Goal: Transaction & Acquisition: Purchase product/service

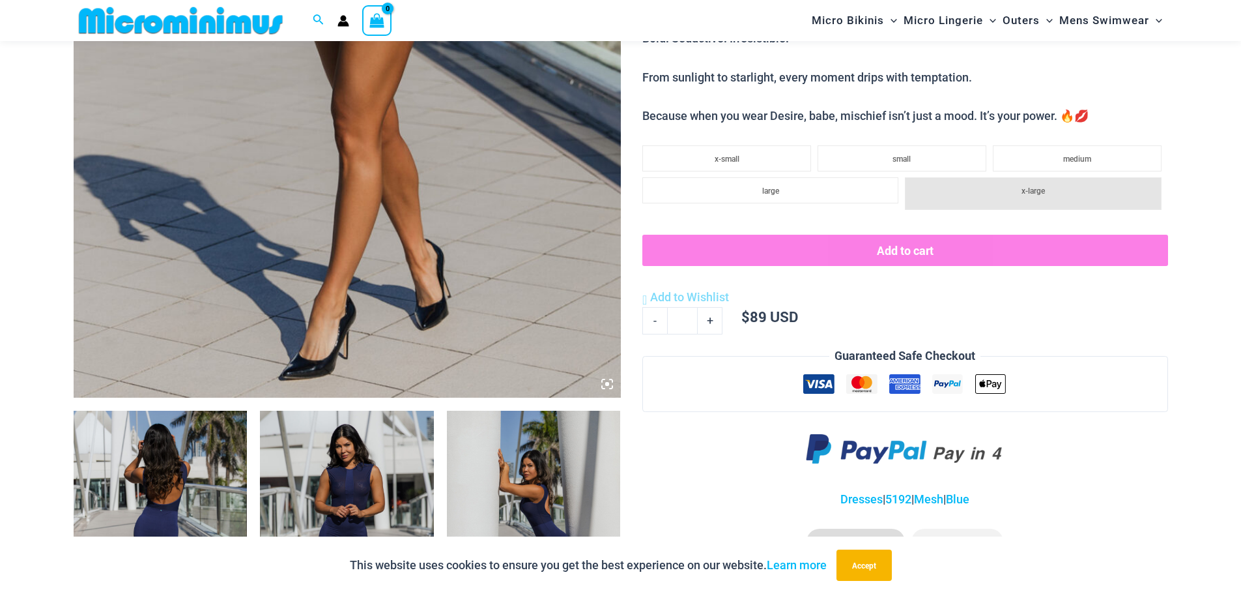
scroll to position [576, 0]
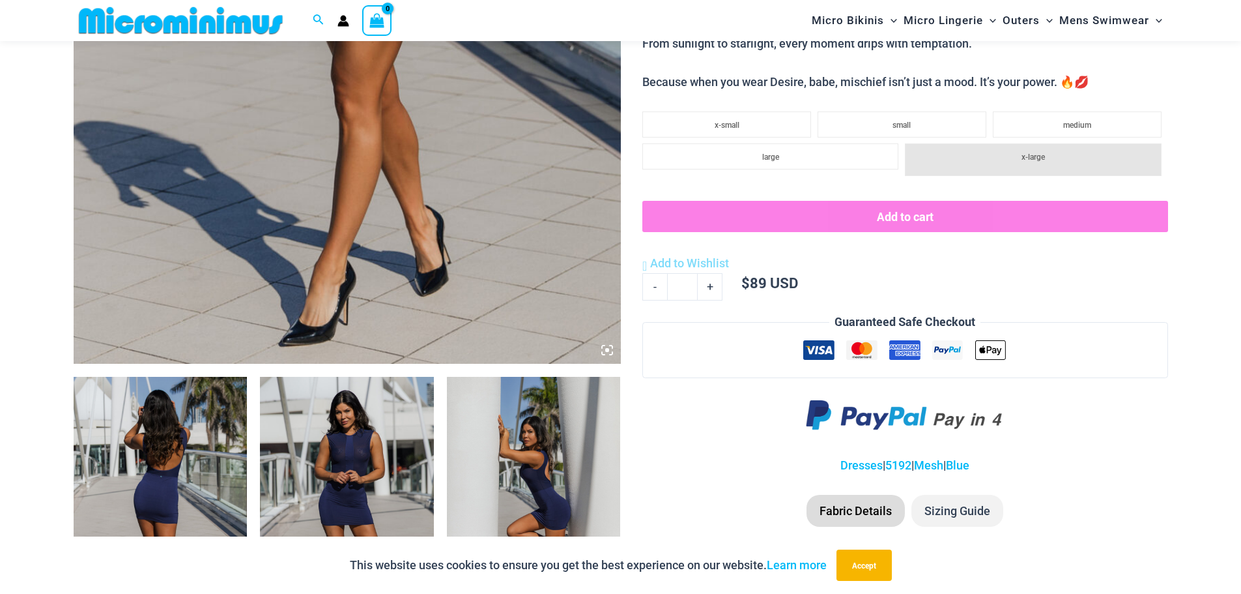
click at [388, 463] on img at bounding box center [347, 507] width 174 height 261
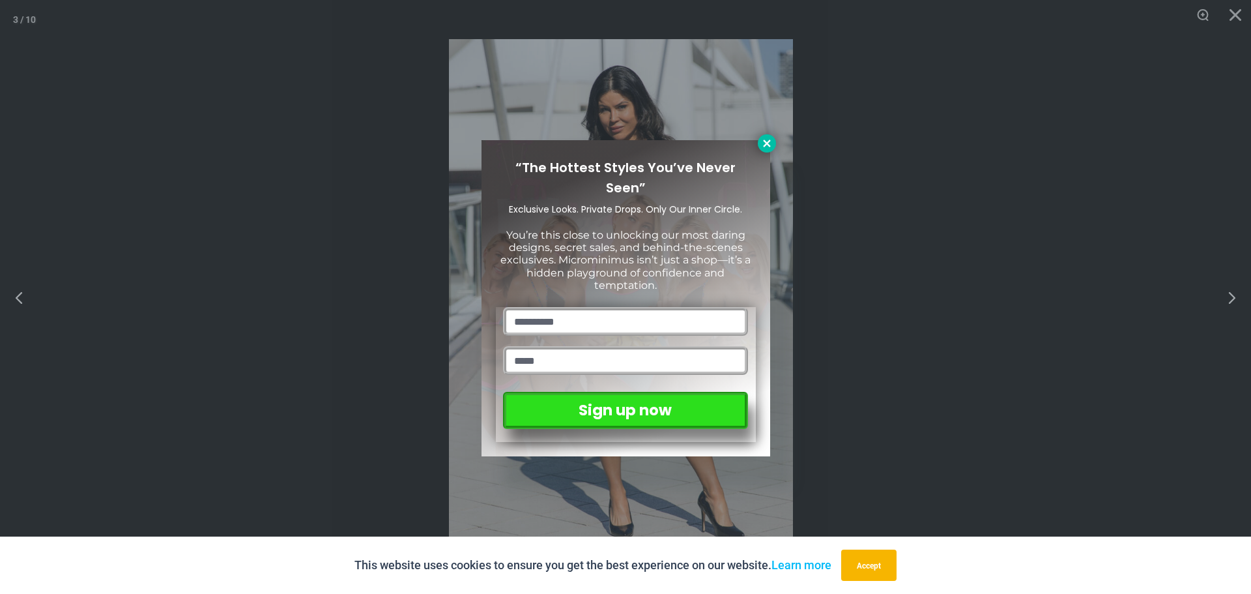
click at [765, 141] on icon at bounding box center [767, 143] width 12 height 12
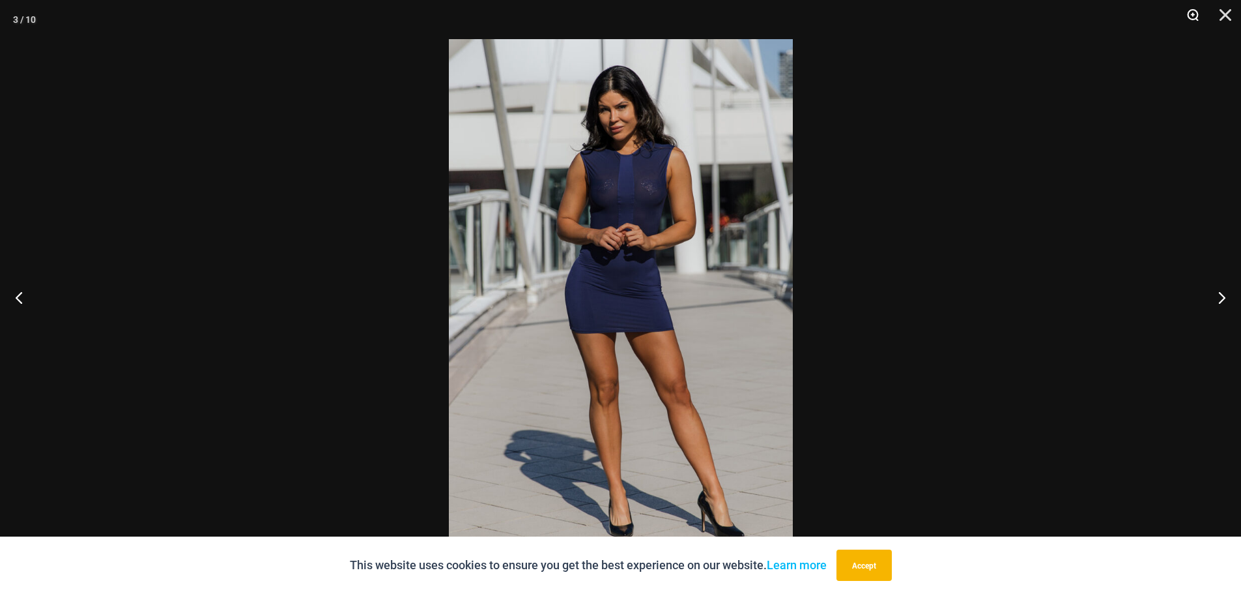
click at [1189, 12] on button "Zoom" at bounding box center [1188, 19] width 33 height 39
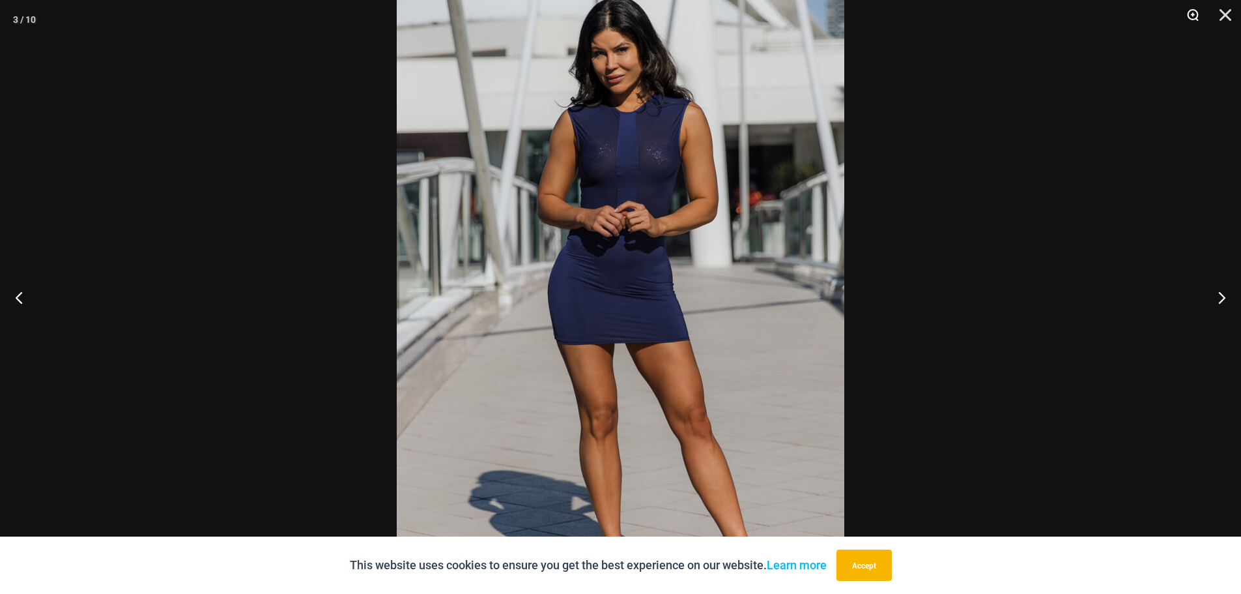
click at [1189, 12] on button "Zoom" at bounding box center [1188, 19] width 33 height 39
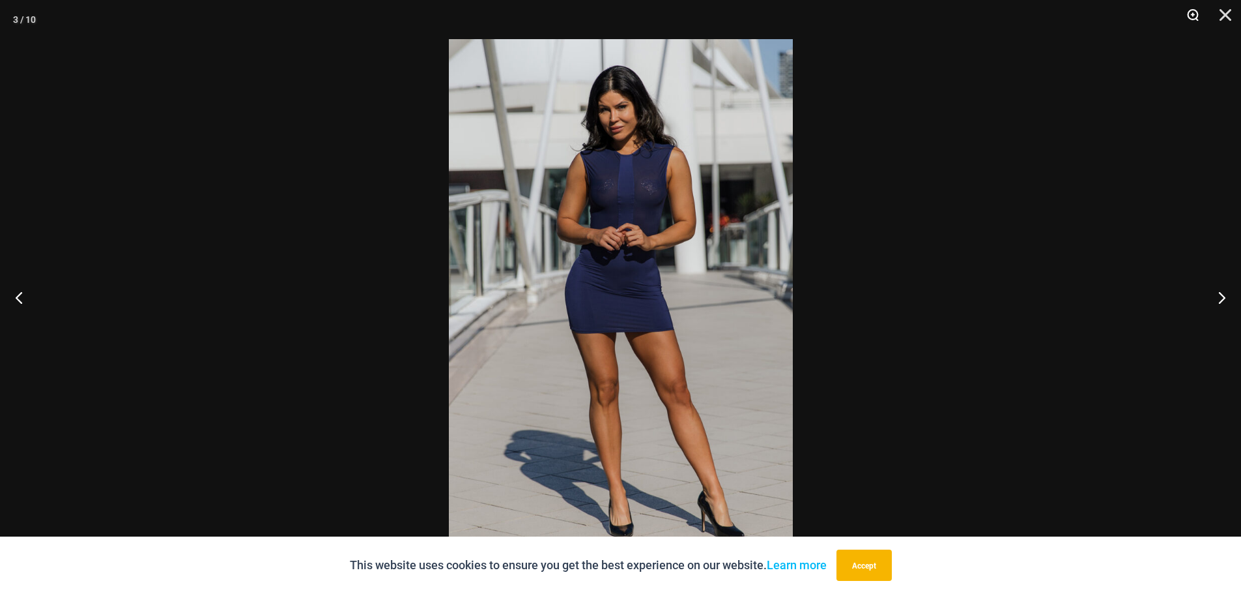
click at [1189, 12] on button "Zoom" at bounding box center [1188, 19] width 33 height 39
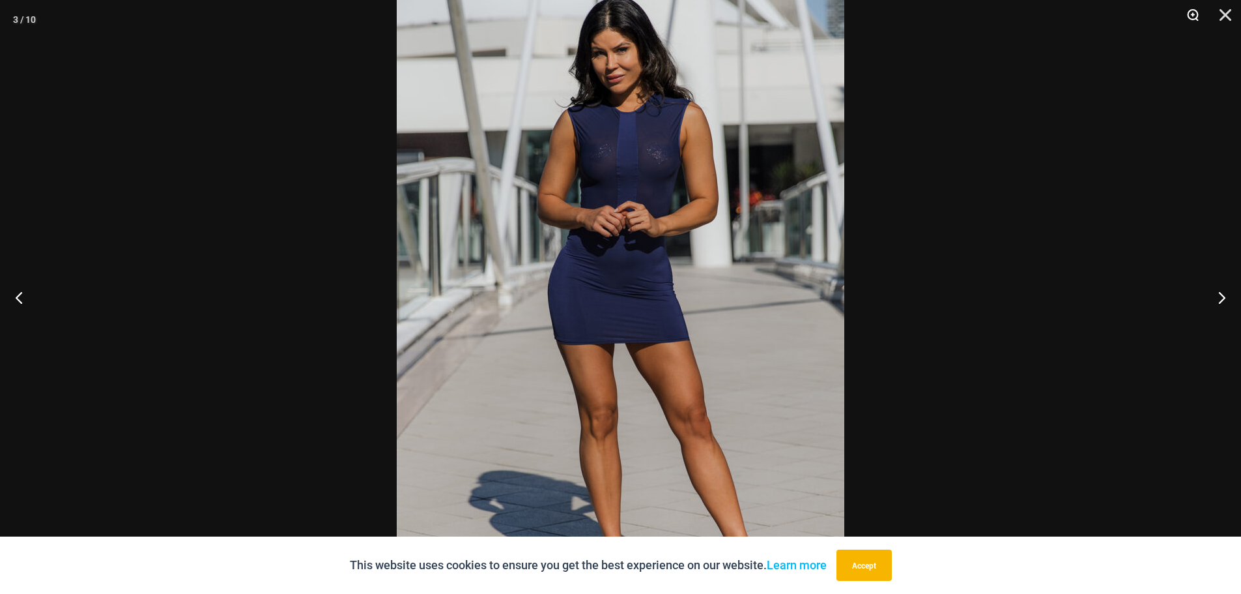
click at [1189, 12] on button "Zoom" at bounding box center [1188, 19] width 33 height 39
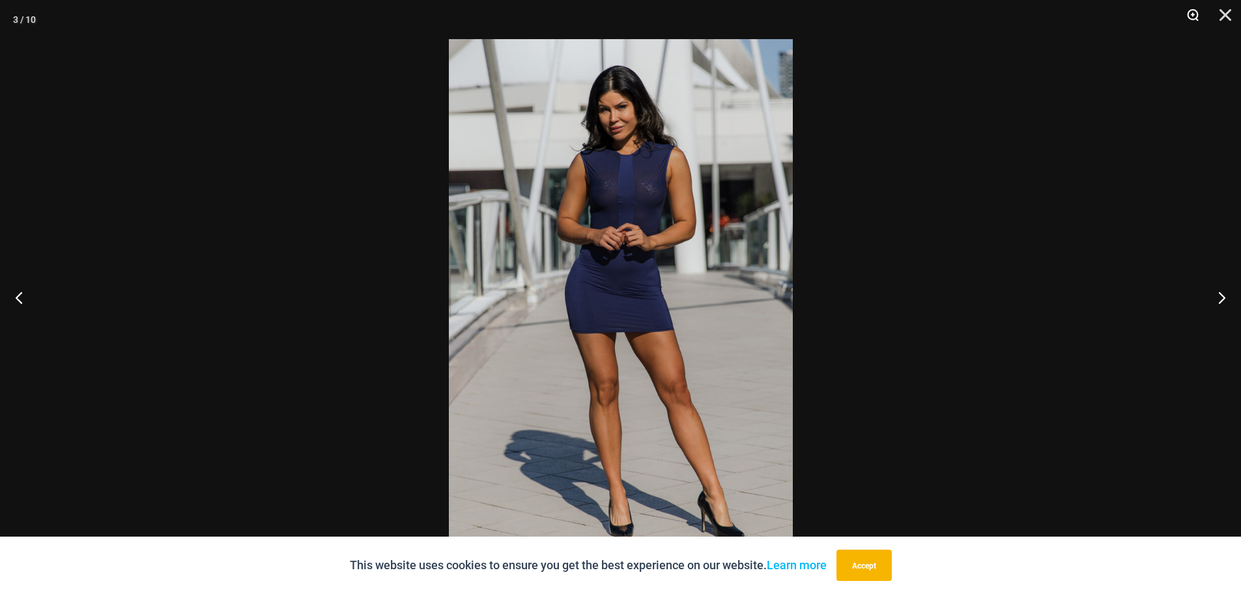
click at [1189, 12] on button "Zoom" at bounding box center [1188, 19] width 33 height 39
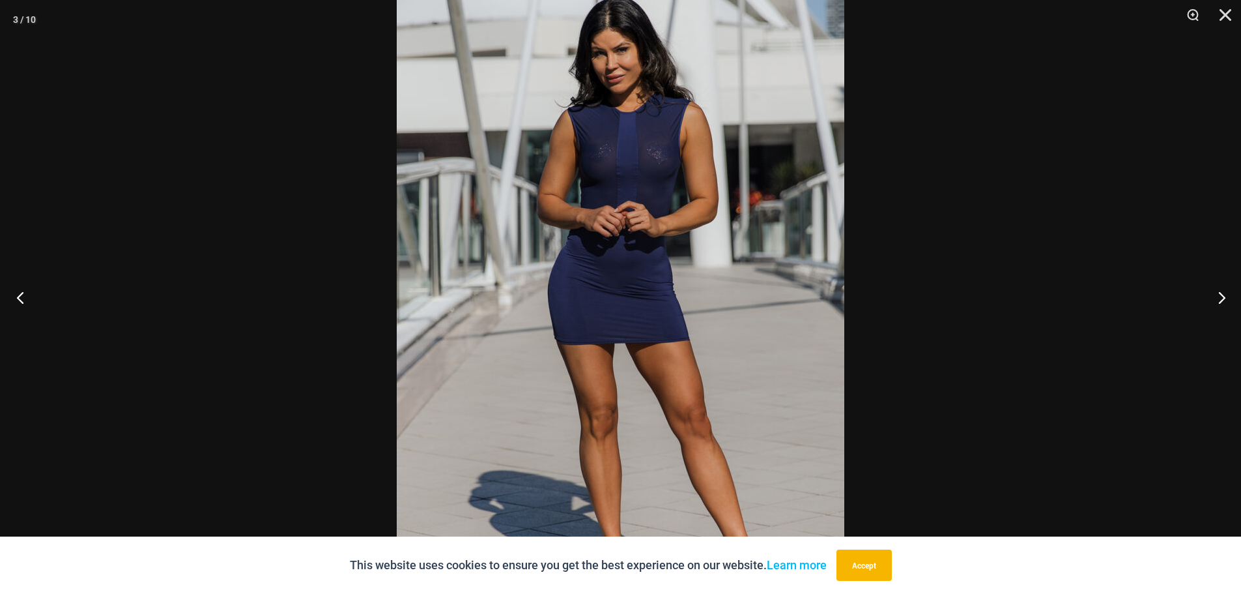
click at [18, 294] on button "Previous" at bounding box center [24, 297] width 49 height 65
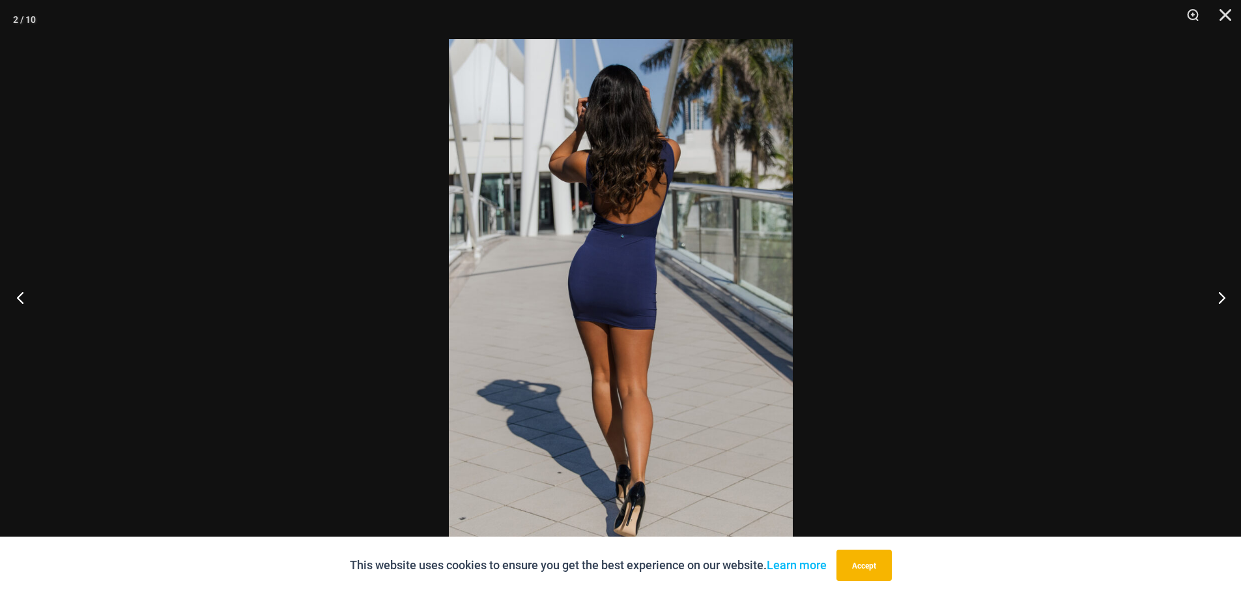
click at [18, 293] on button "Previous" at bounding box center [24, 297] width 49 height 65
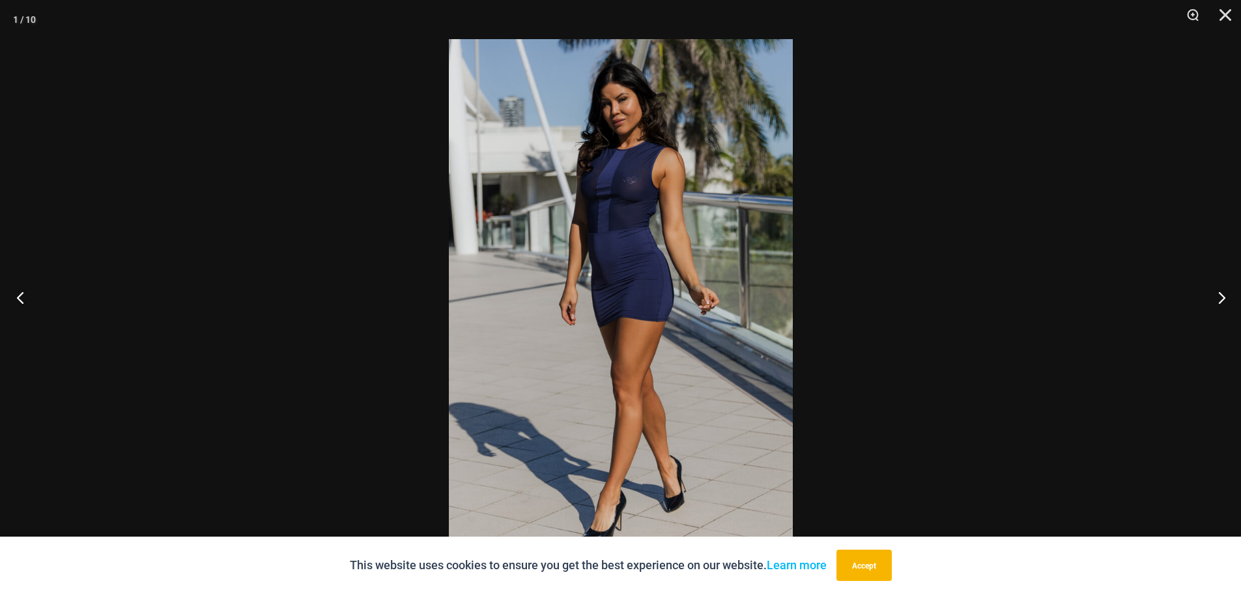
click at [18, 293] on button "Previous" at bounding box center [24, 297] width 49 height 65
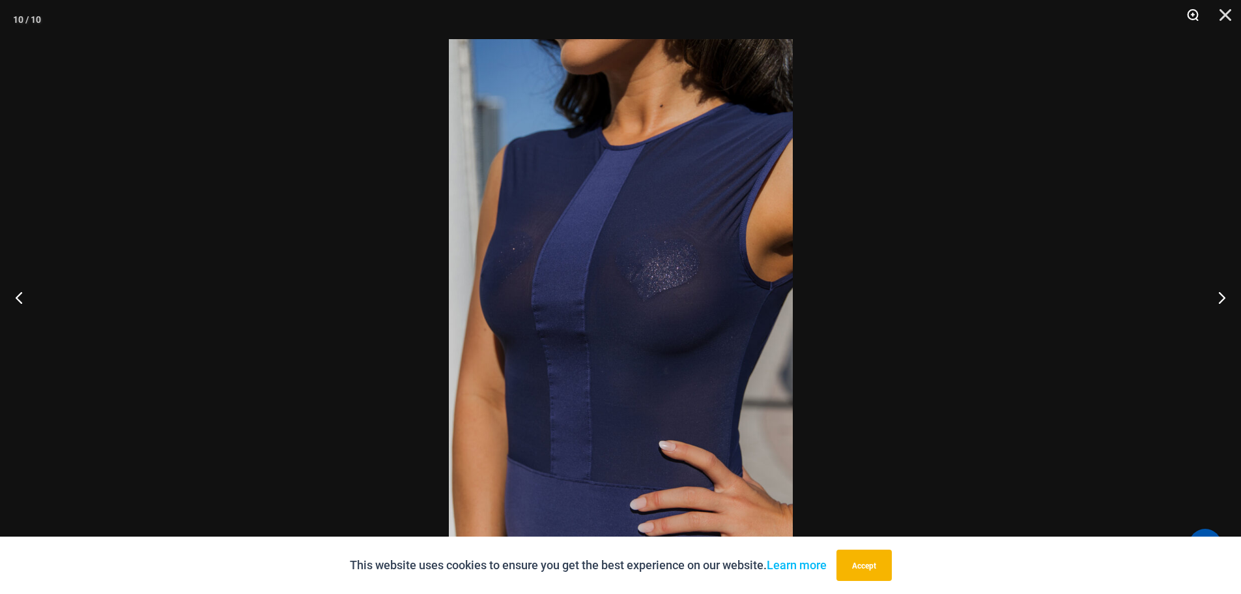
click at [1195, 16] on button "Zoom" at bounding box center [1188, 19] width 33 height 39
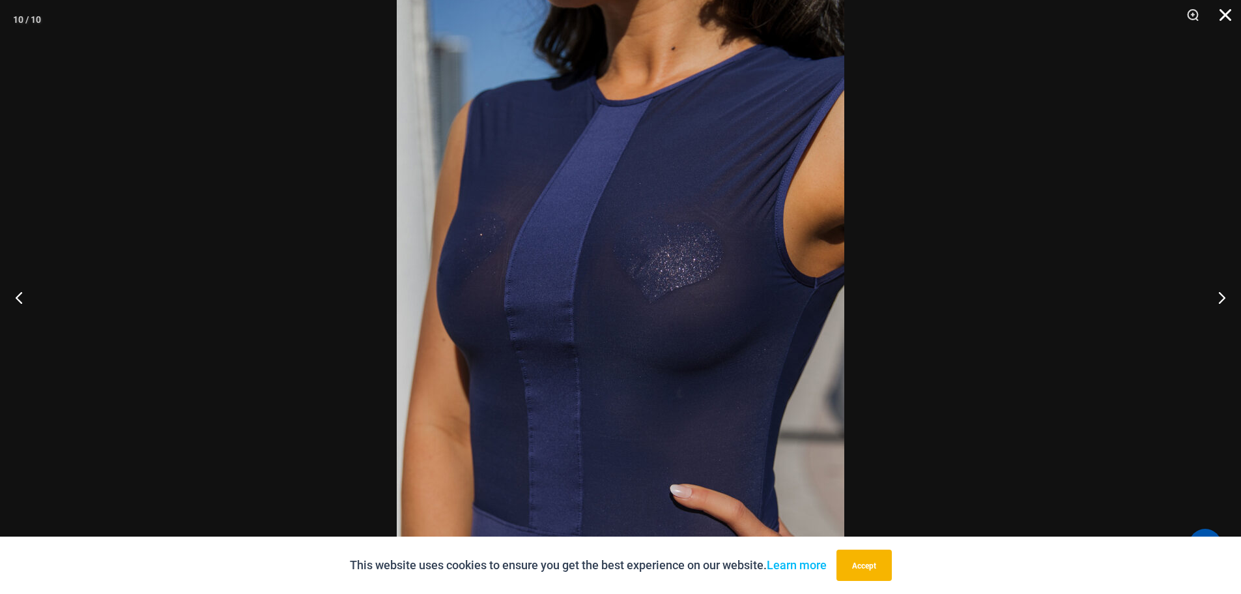
click at [1224, 12] on button "Close" at bounding box center [1221, 19] width 33 height 39
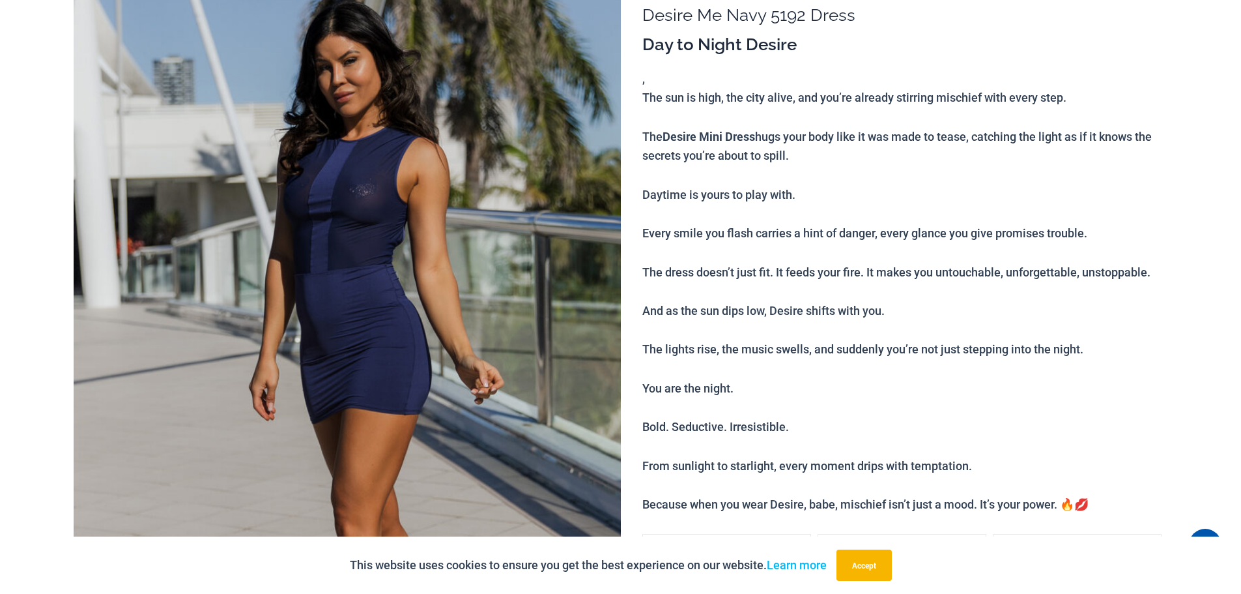
scroll to position [0, 0]
